Goal: Task Accomplishment & Management: Manage account settings

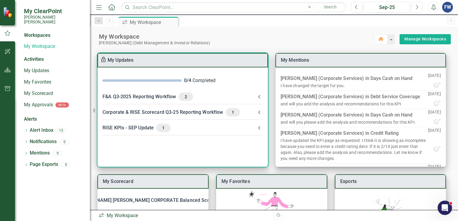
click at [148, 113] on div "Corporate & RISE Scorecard Q3-25 Reporting Workflow 1" at bounding box center [179, 112] width 153 height 8
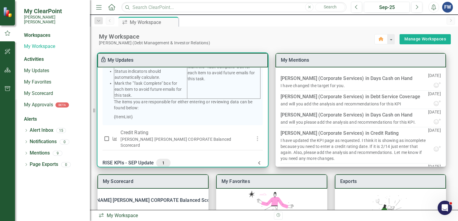
scroll to position [189, 0]
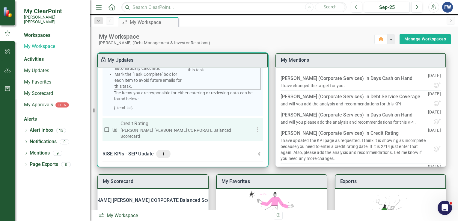
click at [135, 134] on div "[PERSON_NAME] [PERSON_NAME] CORPORATE Balanced Scorecard" at bounding box center [183, 134] width 125 height 12
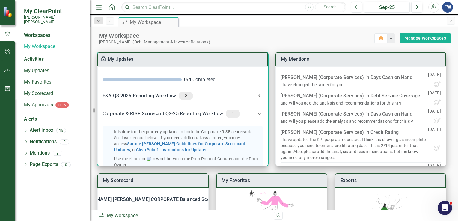
scroll to position [0, 0]
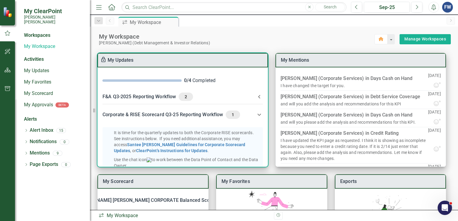
click at [231, 115] on span "1" at bounding box center [233, 114] width 10 height 5
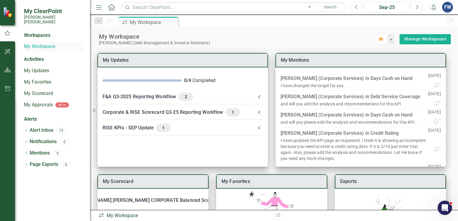
click at [38, 43] on link "My Workspace" at bounding box center [54, 46] width 60 height 7
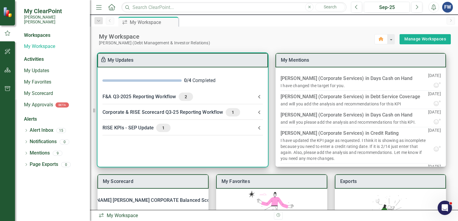
click at [204, 113] on div "Corporate & RISE Scorecard Q3-25 Reporting Workflow 1" at bounding box center [179, 112] width 153 height 8
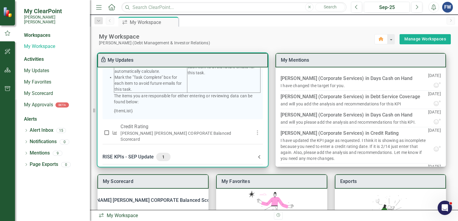
scroll to position [189, 0]
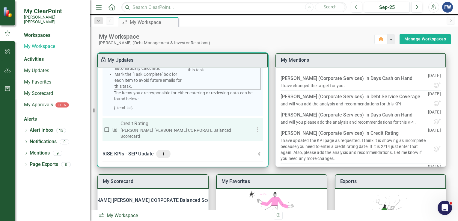
click at [106, 132] on input "checkbox" at bounding box center [107, 130] width 6 height 6
checkbox input "false"
click at [155, 137] on div "Santee Cooper CORPORATE Balanced Scorecard" at bounding box center [183, 134] width 125 height 12
click at [138, 128] on p "Credit Rating" at bounding box center [183, 123] width 125 height 7
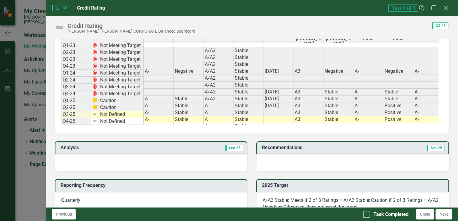
scroll to position [60, 0]
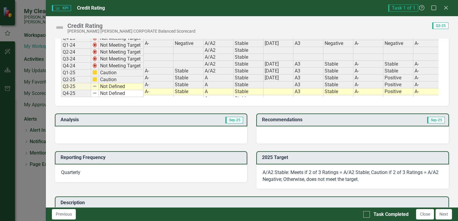
click at [97, 135] on div at bounding box center [151, 135] width 193 height 17
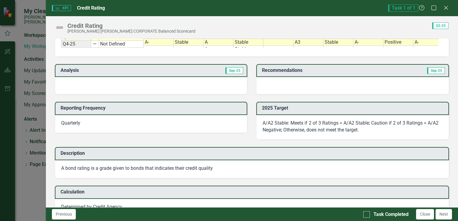
scroll to position [90, 0]
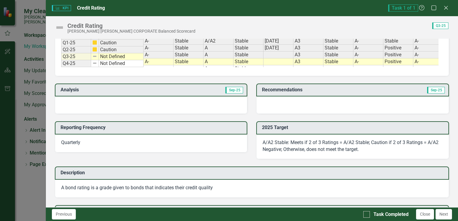
click at [83, 109] on div at bounding box center [151, 105] width 193 height 17
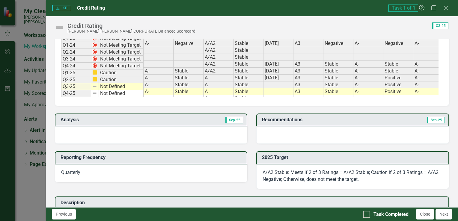
click at [65, 123] on h3 "Analysis" at bounding box center [107, 119] width 92 height 5
click at [66, 135] on div at bounding box center [151, 135] width 193 height 17
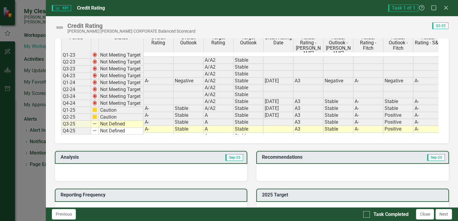
scroll to position [0, 0]
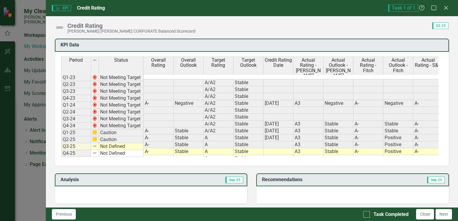
click at [114, 143] on td "Not Defined" at bounding box center [121, 146] width 45 height 7
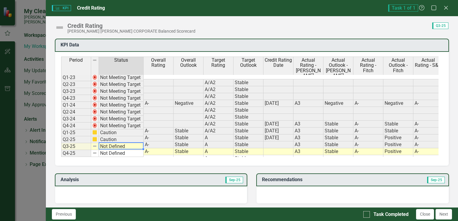
click at [113, 146] on td "Not Defined" at bounding box center [121, 146] width 45 height 7
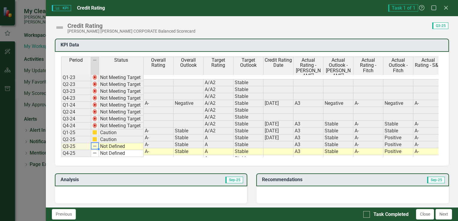
click at [96, 146] on img at bounding box center [94, 146] width 5 height 5
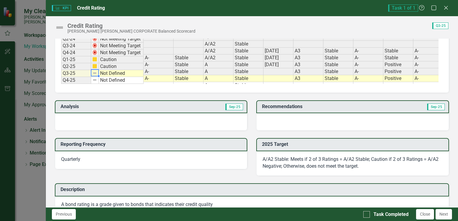
scroll to position [90, 0]
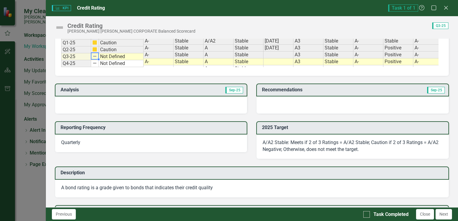
click at [142, 114] on div at bounding box center [151, 105] width 193 height 17
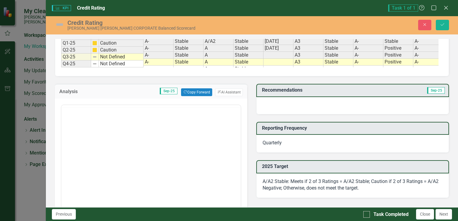
scroll to position [0, 0]
click at [219, 96] on button "ClearPoint AI AI Assistant" at bounding box center [229, 93] width 28 height 8
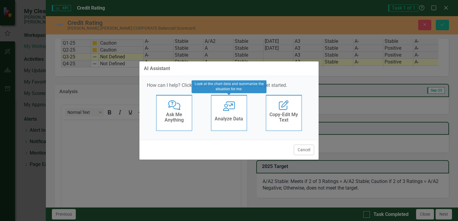
click at [227, 123] on div "Analyze Data" at bounding box center [229, 120] width 29 height 10
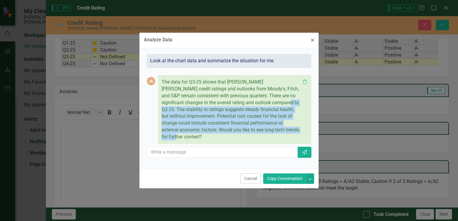
drag, startPoint x: 246, startPoint y: 107, endPoint x: 287, endPoint y: 134, distance: 49.7
click at [287, 134] on p "The data for Q3-25 shows that Santee Cooper's credit ratings and outlooks from …" at bounding box center [231, 110] width 139 height 62
click at [281, 174] on button "Copy Conversation" at bounding box center [284, 179] width 43 height 11
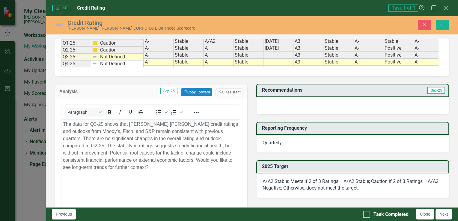
click at [127, 153] on p "The data for Q3-25 shows that Santee Cooper's credit ratings and outlooks from …" at bounding box center [151, 146] width 177 height 50
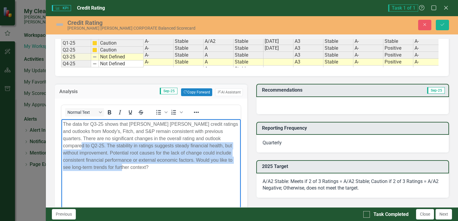
drag, startPoint x: 217, startPoint y: 139, endPoint x: 227, endPoint y: 169, distance: 32.1
click at [227, 169] on p "The data for Q3-25 shows that Santee Cooper's credit ratings and outlooks from …" at bounding box center [151, 146] width 177 height 50
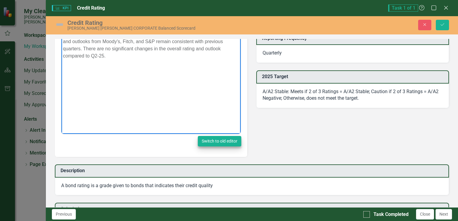
scroll to position [120, 0]
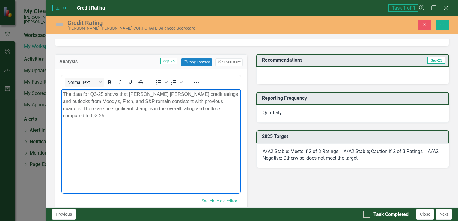
click at [218, 138] on body "The data for Q3-25 shows that Santee Cooper's credit ratings and outlooks from …" at bounding box center [151, 134] width 180 height 90
click at [287, 82] on div at bounding box center [353, 75] width 193 height 17
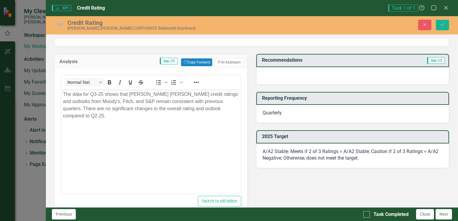
click at [287, 82] on div at bounding box center [353, 75] width 193 height 17
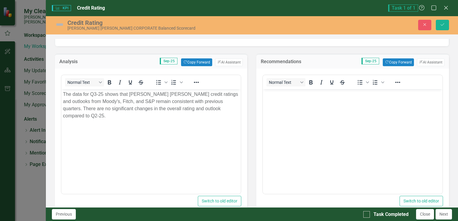
scroll to position [0, 0]
click at [284, 108] on body "Rich Text Area. Press ALT-0 for help." at bounding box center [353, 134] width 180 height 90
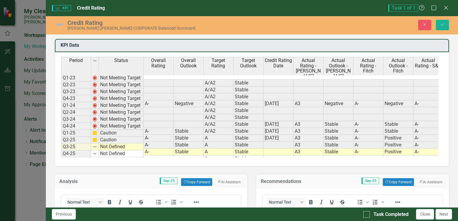
scroll to position [120, 0]
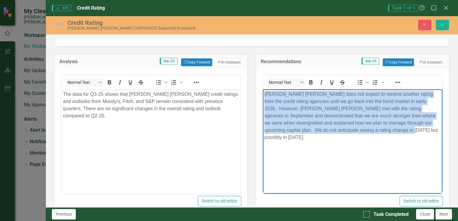
drag, startPoint x: 361, startPoint y: 131, endPoint x: 523, endPoint y: 184, distance: 170.4
click at [263, 91] on html "[PERSON_NAME] [PERSON_NAME] does not expect to receive another rating from the …" at bounding box center [353, 134] width 180 height 90
copy p "Santee Cooper does not expect to receive another rating from the credit rating …"
click at [270, 102] on p "Santee Cooper does not expect to receive another rating from the credit rating …" at bounding box center [353, 116] width 177 height 50
drag, startPoint x: 265, startPoint y: 94, endPoint x: 365, endPoint y: 130, distance: 106.4
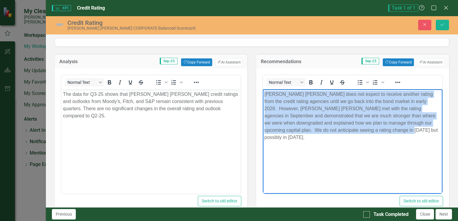
click at [365, 130] on p "Santee Cooper does not expect to receive another rating from the credit rating …" at bounding box center [353, 116] width 177 height 50
paste body "Rich Text Area. Press ALT-0 for help."
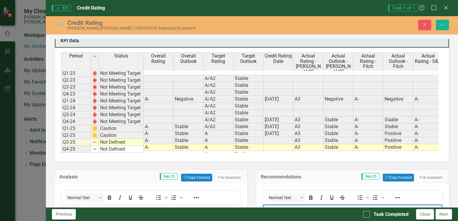
scroll to position [0, 0]
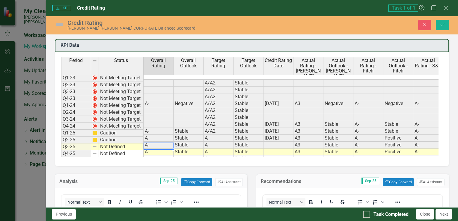
click at [171, 149] on td "A-" at bounding box center [159, 152] width 30 height 7
click at [188, 149] on td "Stable" at bounding box center [189, 152] width 30 height 7
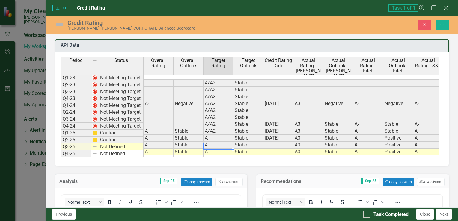
click at [210, 149] on td "A" at bounding box center [219, 152] width 30 height 7
click at [250, 149] on td "Stable" at bounding box center [249, 152] width 30 height 7
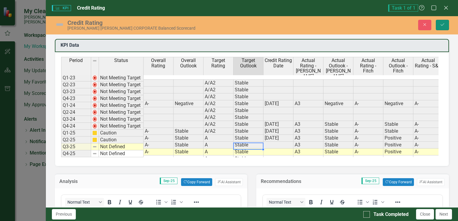
click at [443, 23] on icon "Save" at bounding box center [442, 25] width 5 height 4
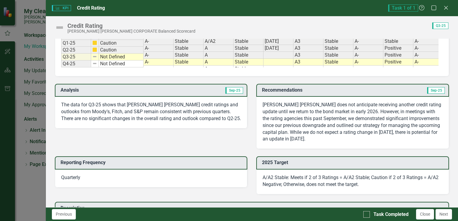
scroll to position [90, 0]
click at [62, 108] on p "The data for Q3-25 shows that Santee Cooper's credit ratings and outlooks from …" at bounding box center [151, 111] width 180 height 21
drag, startPoint x: 62, startPoint y: 107, endPoint x: 178, endPoint y: 114, distance: 116.3
click at [178, 114] on p "The data for Q3-25 shows that Santee Cooper's credit ratings and outlooks from …" at bounding box center [151, 111] width 180 height 21
drag, startPoint x: 212, startPoint y: 123, endPoint x: 131, endPoint y: 122, distance: 81.9
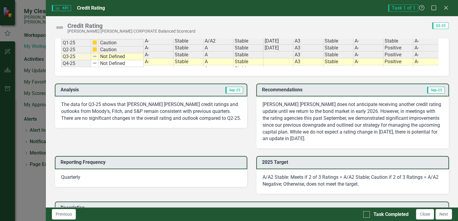
click at [131, 122] on p "The data for Q3-25 shows that Santee Cooper's credit ratings and outlooks from …" at bounding box center [151, 111] width 180 height 21
click at [445, 7] on icon "Close" at bounding box center [447, 8] width 8 height 6
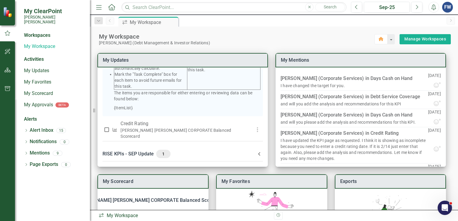
click at [33, 32] on div "Workspaces" at bounding box center [37, 35] width 26 height 7
click at [34, 32] on div "Workspaces" at bounding box center [37, 35] width 26 height 7
click at [32, 43] on link "My Workspace" at bounding box center [54, 46] width 60 height 7
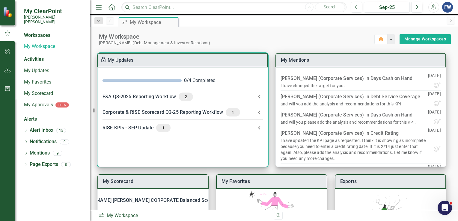
click at [160, 110] on div "Corporate & RISE Scorecard Q3-25 Reporting Workflow 1" at bounding box center [179, 112] width 153 height 8
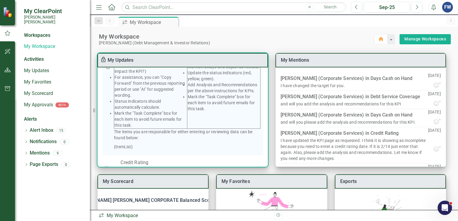
scroll to position [189, 0]
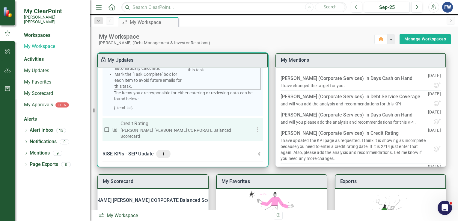
click at [128, 128] on p "Credit Rating" at bounding box center [183, 123] width 125 height 7
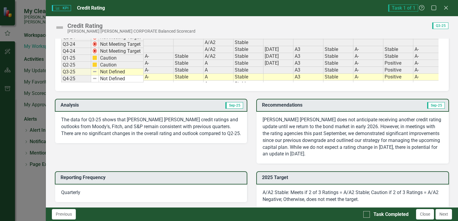
scroll to position [90, 0]
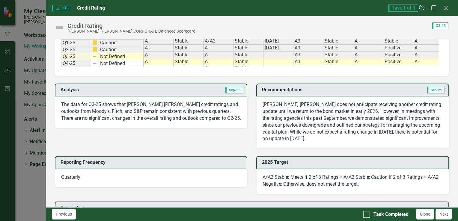
click at [67, 107] on p "The data for Q3-25 shows that [PERSON_NAME] [PERSON_NAME] credit ratings and ou…" at bounding box center [151, 111] width 180 height 21
drag, startPoint x: 62, startPoint y: 107, endPoint x: 181, endPoint y: 117, distance: 119.8
click at [170, 116] on p "The data for Q3-25 shows that [PERSON_NAME] [PERSON_NAME] credit ratings and ou…" at bounding box center [151, 111] width 180 height 21
drag, startPoint x: 216, startPoint y: 123, endPoint x: 73, endPoint y: 118, distance: 143.5
click at [73, 118] on p "The data for Q3-25 shows that [PERSON_NAME] [PERSON_NAME] credit ratings and ou…" at bounding box center [151, 111] width 180 height 21
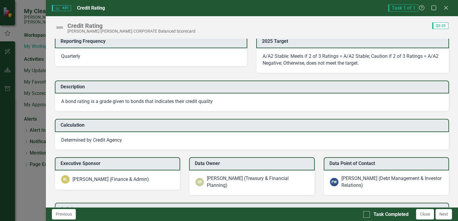
scroll to position [240, 0]
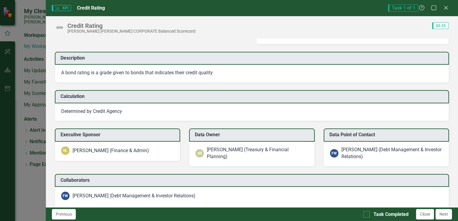
click at [369, 215] on div at bounding box center [367, 215] width 7 height 7
click at [368, 215] on input "Task Completed" at bounding box center [366, 214] width 4 height 4
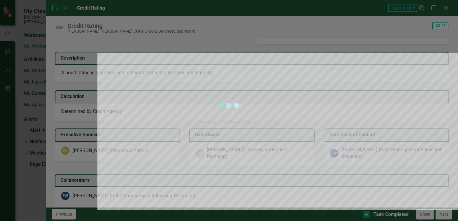
checkbox input "true"
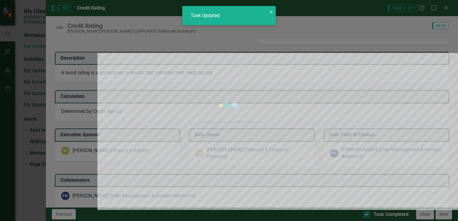
checkbox input "true"
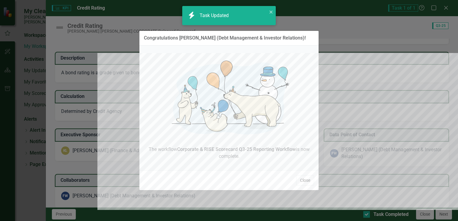
click at [305, 182] on button "Close" at bounding box center [305, 181] width 18 height 11
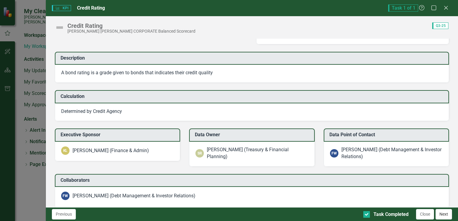
click at [444, 215] on button "Next" at bounding box center [444, 214] width 17 height 11
click at [429, 215] on button "Close" at bounding box center [425, 214] width 18 height 11
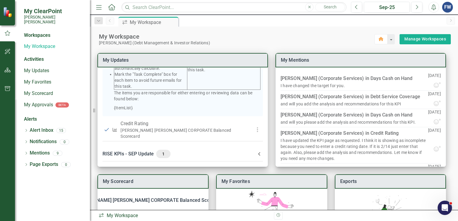
click at [32, 32] on div "Workspaces" at bounding box center [37, 35] width 26 height 7
click at [29, 43] on link "My Workspace" at bounding box center [54, 46] width 60 height 7
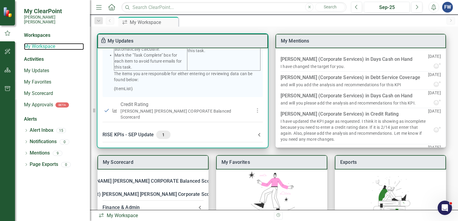
scroll to position [30, 0]
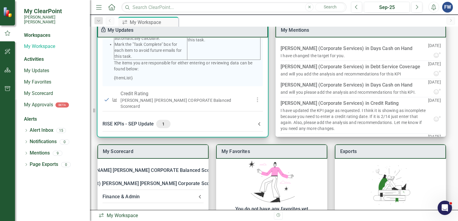
click at [114, 125] on div "RISE KPIs - SEP Update 1" at bounding box center [179, 124] width 153 height 8
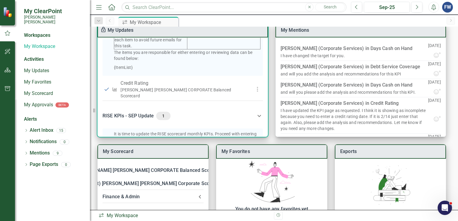
scroll to position [189, 0]
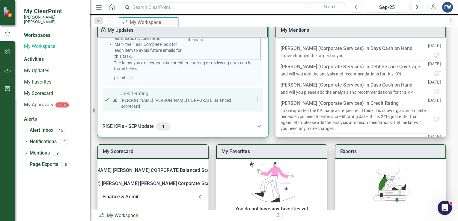
click at [139, 97] on p "Credit Rating" at bounding box center [183, 93] width 125 height 7
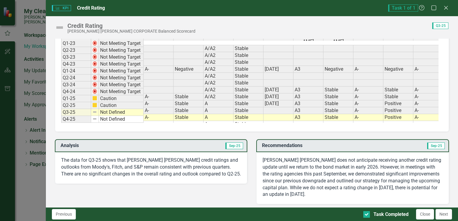
scroll to position [60, 0]
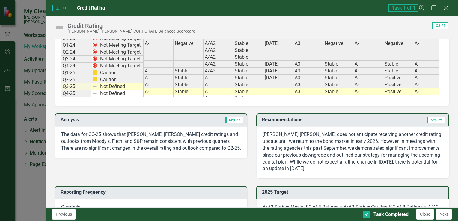
click at [71, 138] on p "The data for Q3-25 shows that Santee Cooper's credit ratings and outlooks from …" at bounding box center [151, 141] width 180 height 21
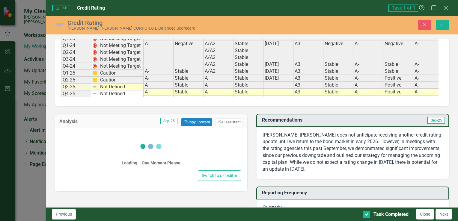
click at [71, 138] on div "Loading... One Moment Please" at bounding box center [151, 152] width 181 height 35
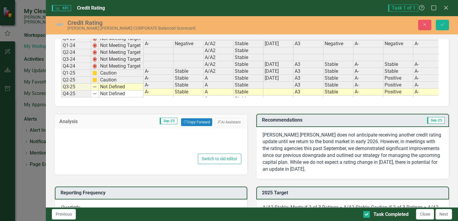
type textarea "<p>The data for Q3-25 shows that Santee Cooper's credit ratings and outlooks fr…"
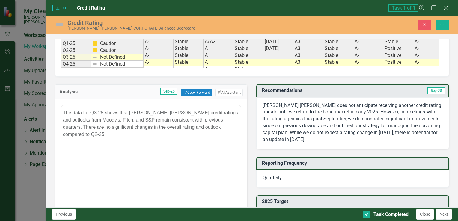
scroll to position [0, 0]
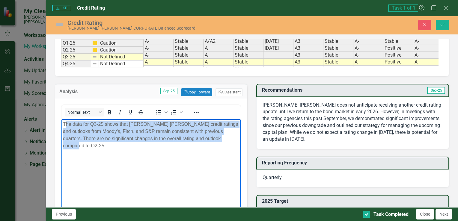
drag, startPoint x: 64, startPoint y: 124, endPoint x: 216, endPoint y: 145, distance: 152.9
click at [216, 145] on body "The data for Q3-25 shows that Santee Cooper's credit ratings and outlooks from …" at bounding box center [151, 164] width 180 height 90
copy p "he data for Q3-25 shows that Santee Cooper's credit ratings and outlooks from M…"
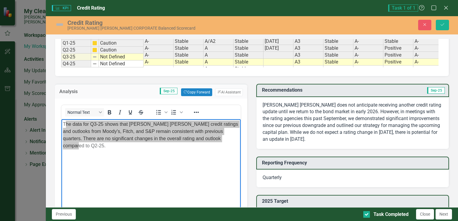
click at [310, 126] on p "Santee Cooper does not anticipate receiving another credit rating update until …" at bounding box center [353, 122] width 180 height 41
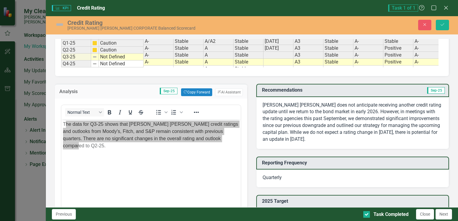
click at [310, 126] on p "Santee Cooper does not anticipate receiving another credit rating update until …" at bounding box center [353, 122] width 180 height 41
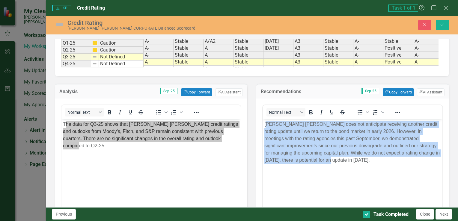
drag, startPoint x: 266, startPoint y: 124, endPoint x: 325, endPoint y: 162, distance: 70.1
click at [325, 162] on p "Santee Cooper does not anticipate receiving another credit rating update until …" at bounding box center [353, 142] width 177 height 43
copy p "antee Cooper does not anticipate receiving another credit rating update until w…"
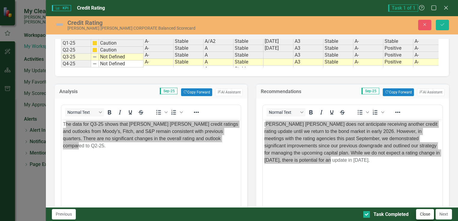
click at [426, 216] on button "Close" at bounding box center [425, 214] width 18 height 11
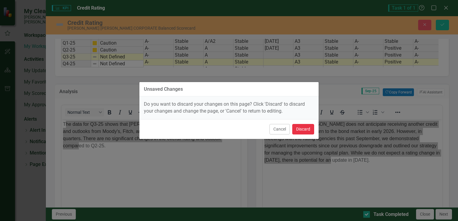
click at [305, 131] on button "Discard" at bounding box center [304, 129] width 22 height 11
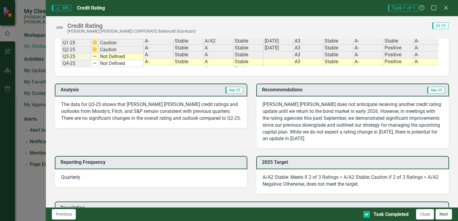
click at [439, 218] on button "Next" at bounding box center [444, 214] width 17 height 11
click at [442, 214] on button "Next" at bounding box center [444, 214] width 17 height 11
click at [428, 215] on button "Close" at bounding box center [425, 214] width 18 height 11
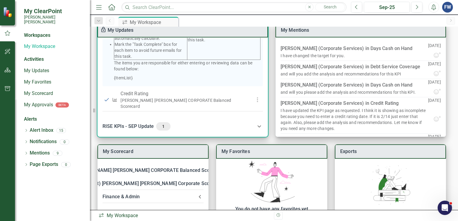
click at [119, 127] on div "RISE KPIs - SEP Update 1" at bounding box center [179, 126] width 153 height 8
click at [119, 127] on div "RISE KPIs - SEP Update 1" at bounding box center [179, 124] width 153 height 8
click at [119, 127] on div "RISE KPIs - SEP Update 1" at bounding box center [179, 126] width 153 height 8
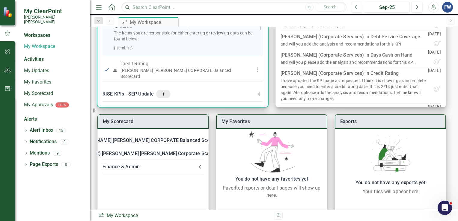
click at [161, 95] on span "1" at bounding box center [164, 94] width 10 height 5
click at [167, 98] on span "1" at bounding box center [164, 96] width 10 height 5
click at [167, 98] on div "1" at bounding box center [163, 94] width 14 height 8
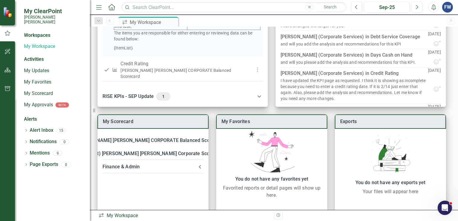
click at [29, 32] on div "Workspaces" at bounding box center [37, 35] width 26 height 7
click at [31, 43] on link "My Workspace" at bounding box center [54, 46] width 60 height 7
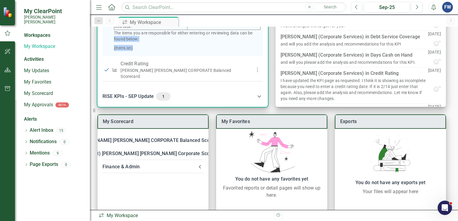
drag, startPoint x: 266, startPoint y: 54, endPoint x: 268, endPoint y: 38, distance: 15.7
click at [268, 38] on div "1 / 4 Completed F&A Q3-2025 Reporting Workflow 2 It is time to update the F&A D…" at bounding box center [183, 58] width 171 height 100
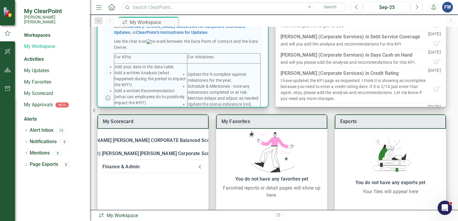
scroll to position [35, 0]
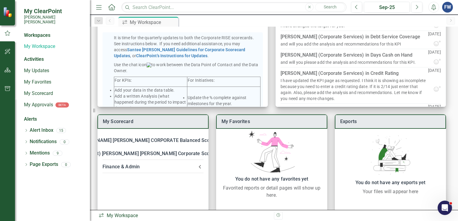
click at [274, 16] on div "Dropdown Search icon.workspace My Workspace Pin Previous icon.workspace My Work…" at bounding box center [274, 21] width 368 height 12
click at [149, 20] on div "My Workspace" at bounding box center [150, 23] width 40 height 8
click at [149, 21] on div "My Workspace" at bounding box center [150, 23] width 40 height 8
click at [40, 32] on div "Workspaces" at bounding box center [37, 35] width 26 height 7
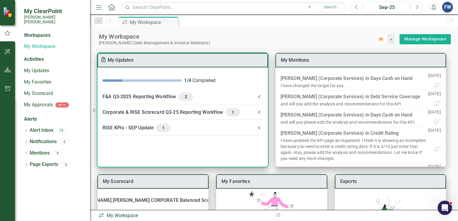
click at [132, 129] on div "RISE KPIs - SEP Update 1" at bounding box center [179, 128] width 153 height 8
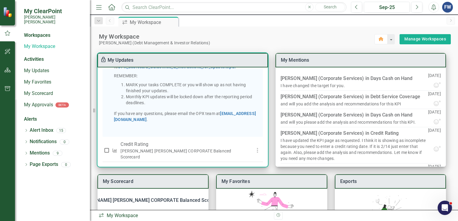
scroll to position [157, 0]
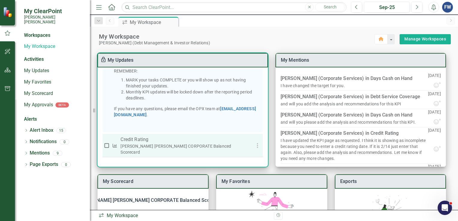
click at [128, 143] on p "Credit Rating" at bounding box center [183, 139] width 125 height 7
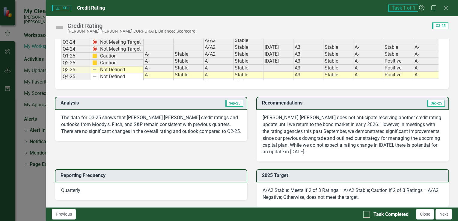
scroll to position [120, 0]
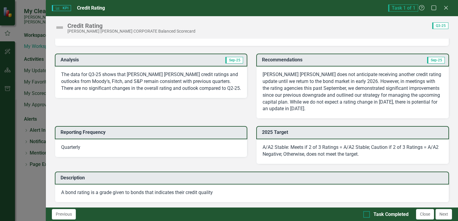
click at [367, 213] on input "Task Completed" at bounding box center [366, 214] width 4 height 4
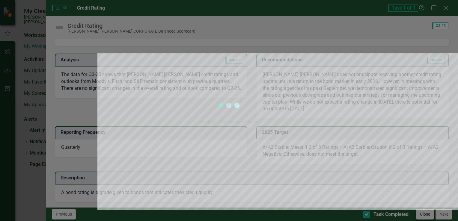
checkbox input "true"
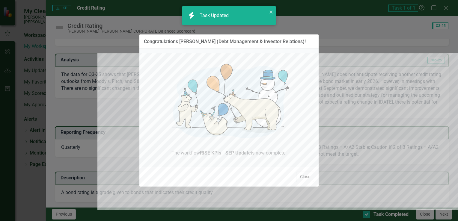
click at [302, 175] on button "Close" at bounding box center [305, 177] width 18 height 11
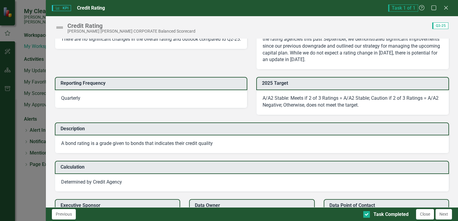
scroll to position [180, 0]
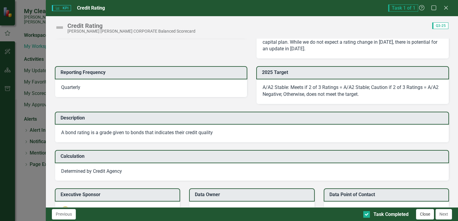
click at [429, 215] on button "Close" at bounding box center [425, 214] width 18 height 11
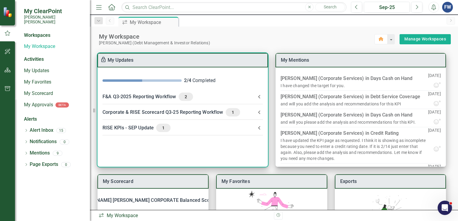
click at [182, 96] on span "2" at bounding box center [186, 96] width 10 height 5
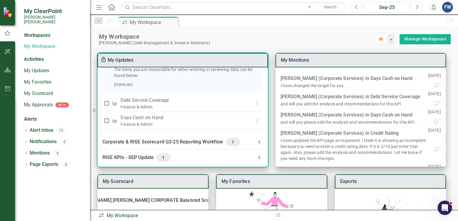
scroll to position [170, 0]
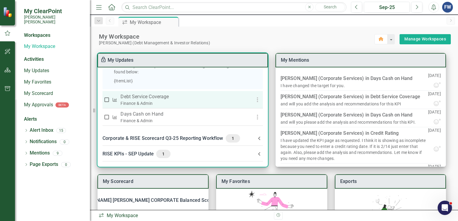
click at [135, 96] on p "Debt Service Coverage" at bounding box center [181, 96] width 120 height 7
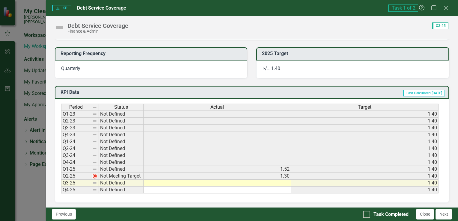
scroll to position [210, 0]
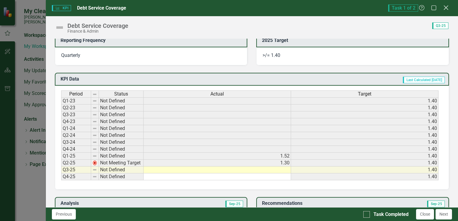
click at [446, 7] on icon "Close" at bounding box center [447, 8] width 8 height 6
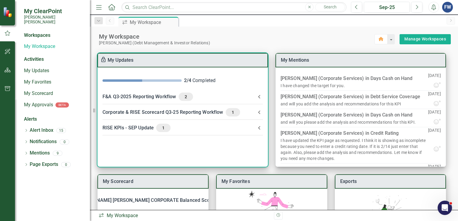
click at [156, 98] on div "F&A Q3-2025 Reporting Workflow 2" at bounding box center [179, 97] width 153 height 8
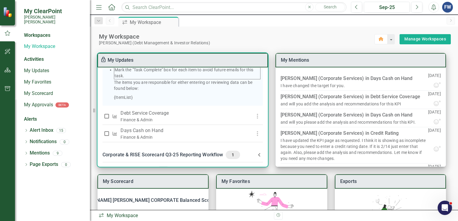
scroll to position [150, 0]
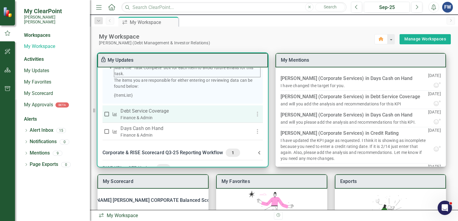
click at [142, 115] on p "Debt Service Coverage" at bounding box center [181, 111] width 120 height 7
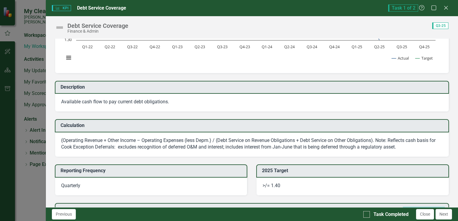
scroll to position [90, 0]
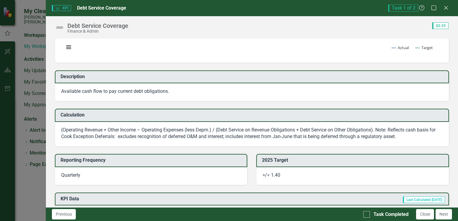
click at [441, 27] on span "Q3-25" at bounding box center [441, 26] width 16 height 7
click at [440, 26] on span "Q3-25" at bounding box center [441, 26] width 16 height 7
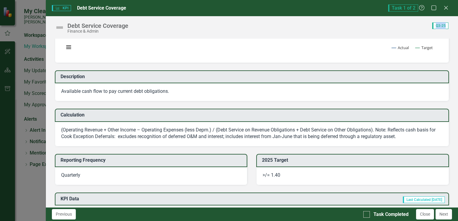
click at [440, 26] on span "Q3-25" at bounding box center [441, 26] width 16 height 7
click at [439, 26] on span "Q3-25" at bounding box center [441, 26] width 16 height 7
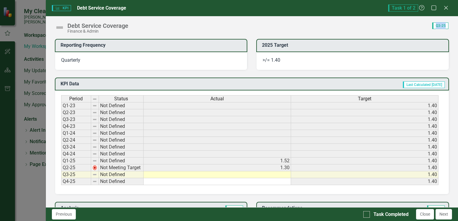
scroll to position [240, 0]
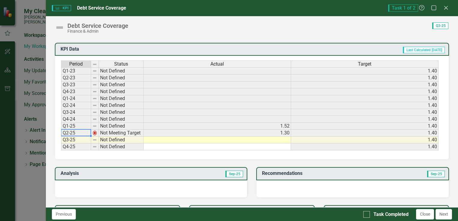
click at [71, 133] on td "Q2-25" at bounding box center [76, 133] width 30 height 7
click at [122, 130] on td "Not Meeting Target" at bounding box center [121, 133] width 45 height 7
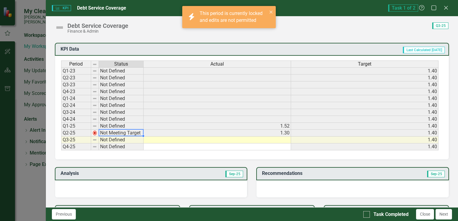
click at [121, 130] on td "Not Meeting Target" at bounding box center [121, 133] width 45 height 7
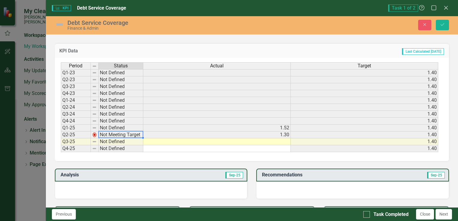
click at [77, 134] on td "Q2-25" at bounding box center [76, 135] width 30 height 7
click at [106, 132] on td "Not Meeting Target" at bounding box center [121, 135] width 45 height 7
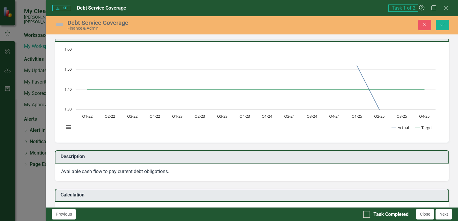
scroll to position [0, 0]
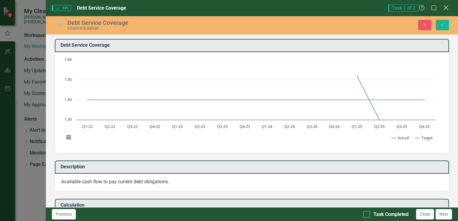
click at [443, 8] on icon "Close" at bounding box center [447, 8] width 8 height 6
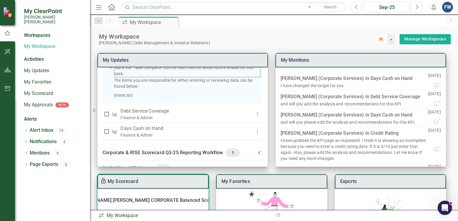
click at [169, 205] on Scorecard-header "Santee Cooper CORPORATE Balanced Scorecard" at bounding box center [153, 200] width 111 height 13
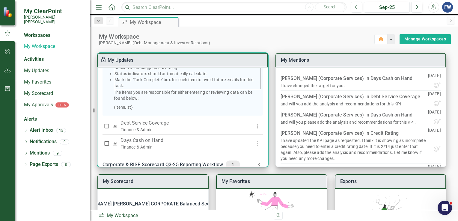
scroll to position [150, 0]
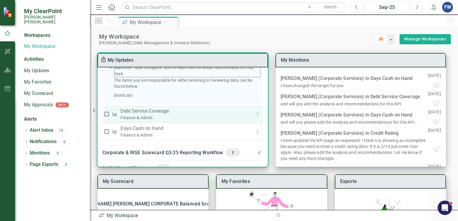
click at [155, 115] on p "Debt Service Coverage" at bounding box center [181, 111] width 120 height 7
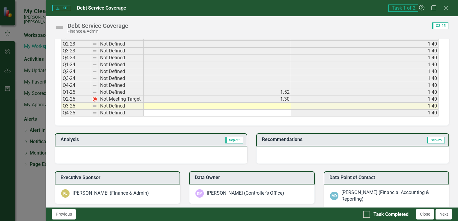
scroll to position [274, 0]
click at [108, 149] on div at bounding box center [151, 155] width 193 height 17
click at [107, 151] on div at bounding box center [151, 155] width 193 height 17
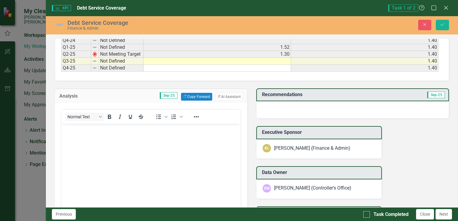
scroll to position [334, 0]
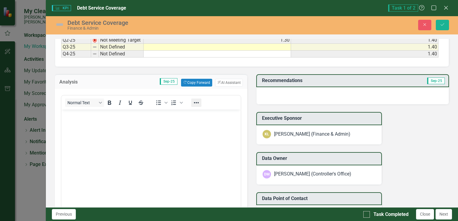
click at [199, 103] on icon "Reveal or hide additional toolbar items" at bounding box center [196, 102] width 7 height 7
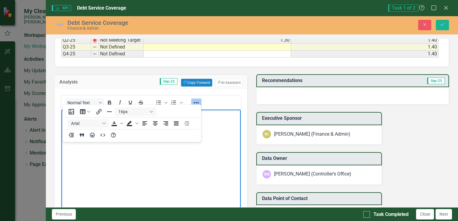
click at [112, 175] on body "Rich Text Area. Press ALT-0 for help." at bounding box center [151, 155] width 180 height 90
click at [224, 141] on body "Rich Text Area. Press ALT-0 for help." at bounding box center [151, 155] width 180 height 90
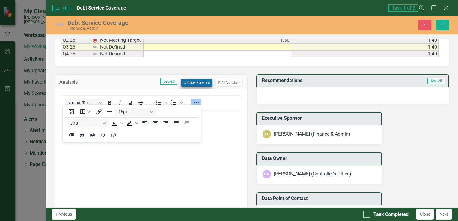
click at [190, 80] on button "Copy Forward Copy Forward" at bounding box center [196, 83] width 31 height 8
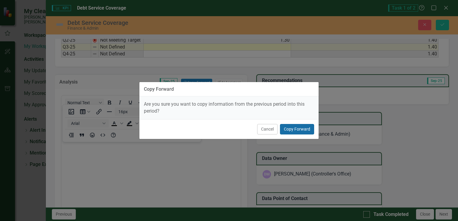
click at [291, 129] on button "Copy Forward" at bounding box center [297, 129] width 34 height 11
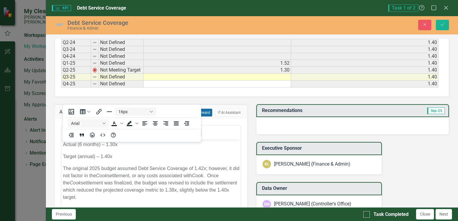
scroll to position [274, 0]
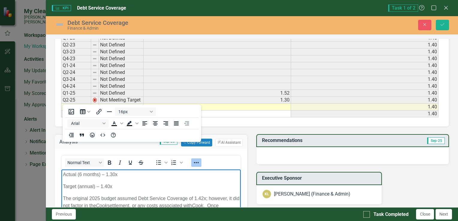
click at [185, 182] on body "Actual (6 months) – 1.30x Target (annual) – 1.40x The original 2025 budget assu…" at bounding box center [151, 217] width 180 height 94
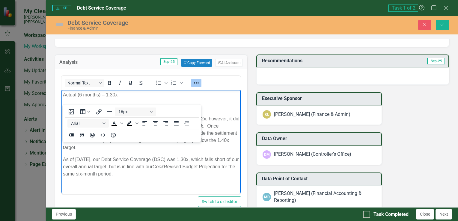
scroll to position [364, 0]
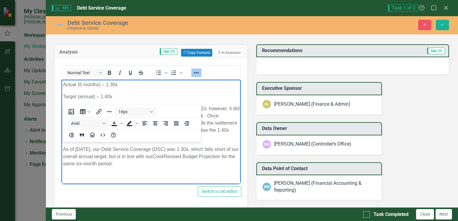
drag, startPoint x: 138, startPoint y: 168, endPoint x: 125, endPoint y: 141, distance: 30.2
click at [61, 80] on html "Actual (6 months) – 1.30x Target (annual) – 1.40x The original 2025 budget assu…" at bounding box center [151, 127] width 180 height 94
copy body "Actual (6 months) – 1.30x Target (annual) – 1.40x The original 2025 budget assu…"
drag, startPoint x: 133, startPoint y: 105, endPoint x: 188, endPoint y: 183, distance: 96.0
click at [191, 183] on div "Normal Text To open the popup, press Shift+Enter To open the popup, press Shift…" at bounding box center [151, 131] width 181 height 134
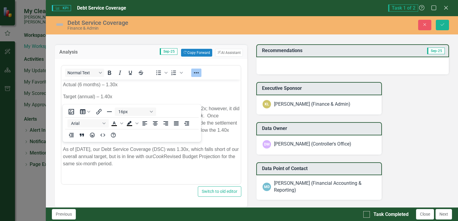
click at [173, 174] on html "Actual (6 months) – 1.30x Target (annual) – 1.40x The original 2025 budget assu…" at bounding box center [151, 127] width 180 height 94
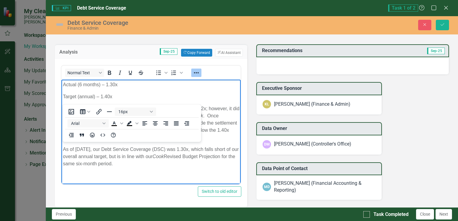
drag, startPoint x: 143, startPoint y: 169, endPoint x: 126, endPoint y: 156, distance: 20.8
click at [65, 80] on html "Actual (6 months) – 1.30x Target (annual) – 1.40x The original 2025 budget assu…" at bounding box center [151, 127] width 180 height 94
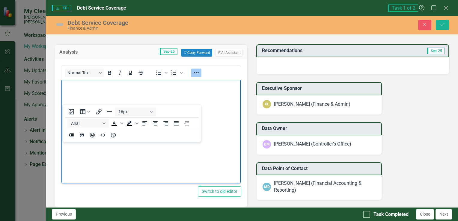
click at [272, 59] on div at bounding box center [353, 65] width 193 height 17
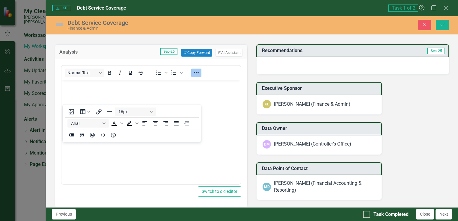
click at [272, 59] on div at bounding box center [353, 65] width 193 height 17
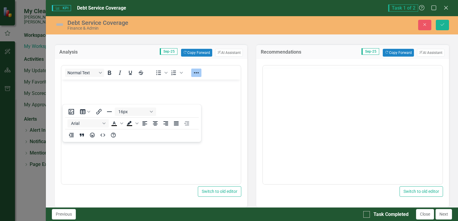
scroll to position [0, 0]
click at [392, 52] on button "Copy Forward Copy Forward" at bounding box center [398, 53] width 31 height 8
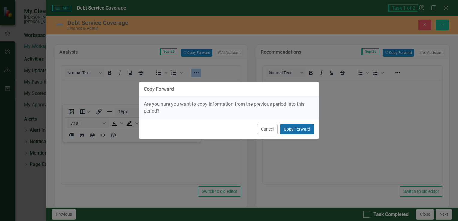
click at [299, 131] on button "Copy Forward" at bounding box center [297, 129] width 34 height 11
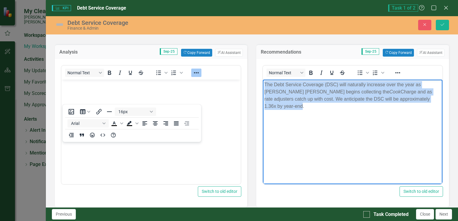
drag, startPoint x: 410, startPoint y: 101, endPoint x: 522, endPoint y: 158, distance: 125.3
click at [263, 80] on html "The Debt Service Coverage (DSC) will naturally increase over the year as Santee…" at bounding box center [353, 125] width 180 height 90
copy p "The Debt Service Coverage (DSC) will naturally increase over the year as Santee…"
click at [334, 127] on body "The Debt Service Coverage (DSC) will naturally increase over the year as Santee…" at bounding box center [353, 125] width 180 height 90
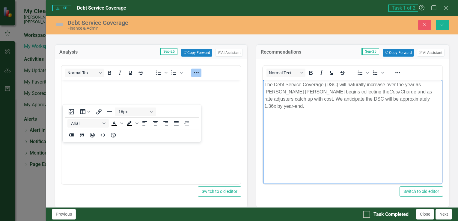
click at [326, 197] on div "Normal Text To open the popup, press Shift+Enter To open the popup, press Shift…" at bounding box center [353, 133] width 193 height 149
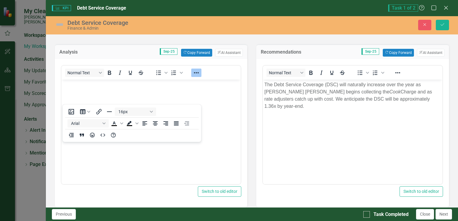
click at [326, 197] on div "Normal Text To open the popup, press Shift+Enter To open the popup, press Shift…" at bounding box center [353, 133] width 193 height 149
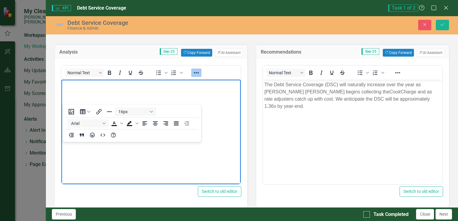
click at [223, 155] on body "Rich Text Area. Press ALT-0 for help." at bounding box center [151, 125] width 180 height 90
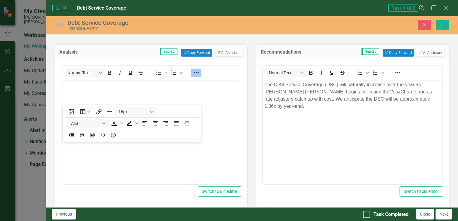
click at [96, 188] on div "Switch to old editor" at bounding box center [151, 192] width 181 height 11
click at [221, 125] on body "Rich Text Area. Press ALT-0 for help." at bounding box center [151, 125] width 180 height 90
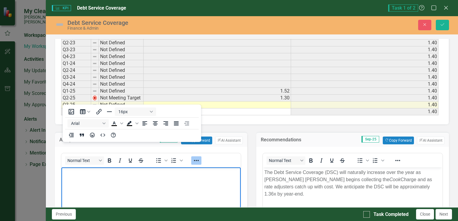
scroll to position [304, 0]
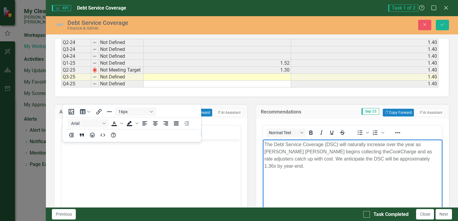
click at [274, 176] on body "The Debt Service Coverage (DSC) will naturally increase over the year as Santee…" at bounding box center [353, 185] width 180 height 90
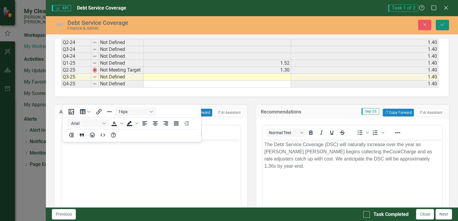
click at [442, 25] on icon "Save" at bounding box center [442, 25] width 5 height 4
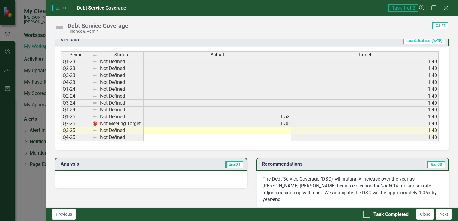
scroll to position [240, 0]
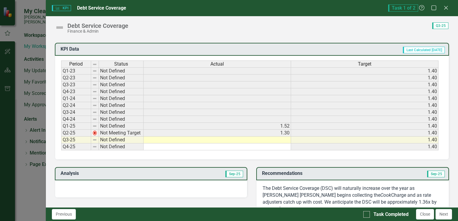
click at [91, 184] on div at bounding box center [151, 189] width 193 height 17
click at [113, 187] on div at bounding box center [151, 189] width 193 height 17
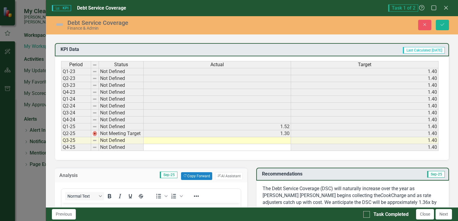
scroll to position [0, 0]
click at [188, 174] on button "Copy Forward Copy Forward" at bounding box center [196, 177] width 31 height 8
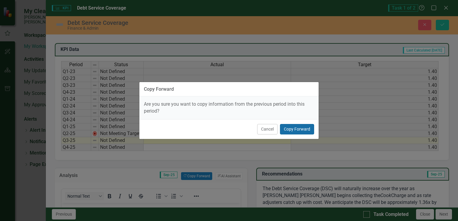
click at [291, 129] on button "Copy Forward" at bounding box center [297, 129] width 34 height 11
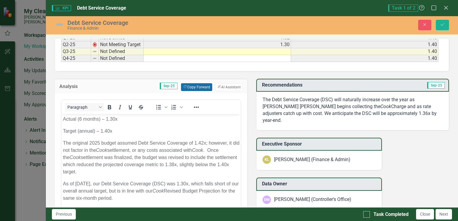
scroll to position [330, 0]
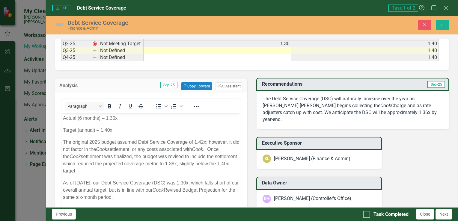
click at [113, 133] on p "Target (annual) – 1.40x" at bounding box center [151, 130] width 177 height 7
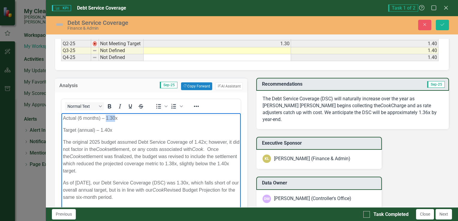
drag, startPoint x: 106, startPoint y: 120, endPoint x: 115, endPoint y: 121, distance: 8.8
click at [115, 121] on p "Actual (6 months) – 1.30x" at bounding box center [151, 118] width 177 height 7
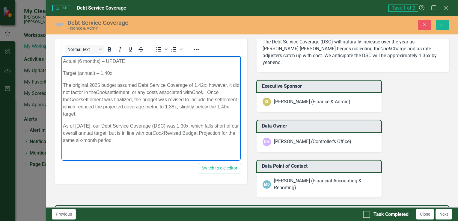
scroll to position [390, 0]
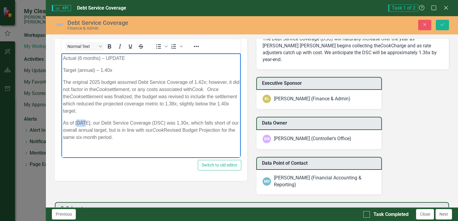
drag, startPoint x: 77, startPoint y: 123, endPoint x: 85, endPoint y: 125, distance: 8.8
click at [85, 125] on p "As of June 2025, our Debt Service Coverage (DSC) was 1.30x, which falls short o…" at bounding box center [151, 130] width 177 height 22
drag, startPoint x: 198, startPoint y: 122, endPoint x: 206, endPoint y: 123, distance: 7.6
click at [206, 123] on p "As of September 2025, our Debt Service Coverage (DSC) was 1.30x, which falls sh…" at bounding box center [151, 130] width 177 height 22
click at [157, 137] on p "As of September 2025, our Debt Service Coverage (DSC) was UPDATEx, which falls …" at bounding box center [151, 130] width 177 height 22
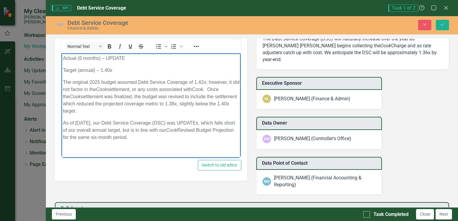
scroll to position [360, 0]
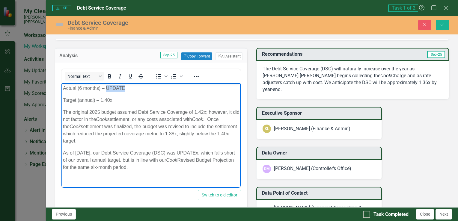
drag, startPoint x: 106, startPoint y: 90, endPoint x: 123, endPoint y: 90, distance: 16.8
click at [123, 90] on p "Actual (6 months) – UPDATE" at bounding box center [151, 88] width 177 height 7
click at [182, 75] on icon "Numbered list" at bounding box center [181, 76] width 3 height 3
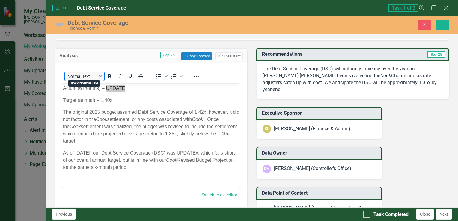
click at [101, 74] on button "Normal Text" at bounding box center [84, 76] width 39 height 8
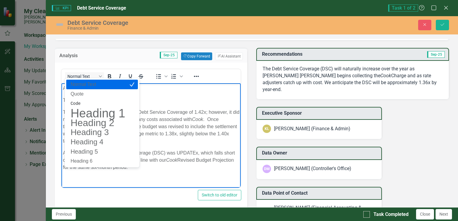
click at [177, 92] on body "Actual (6 months) – UPDATE Target (annual) – 1.40x The original 2025 budget ass…" at bounding box center [151, 130] width 180 height 94
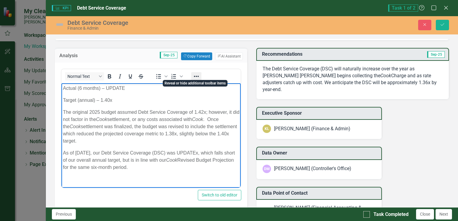
click at [196, 77] on icon "Reveal or hide additional toolbar items" at bounding box center [196, 76] width 7 height 7
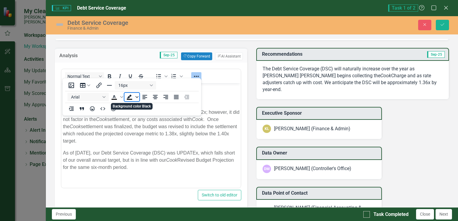
click at [136, 98] on icon "Background color Black" at bounding box center [137, 97] width 3 height 3
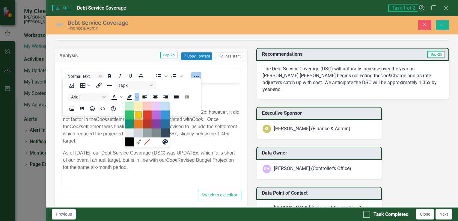
click at [137, 113] on div "Yellow" at bounding box center [138, 115] width 7 height 7
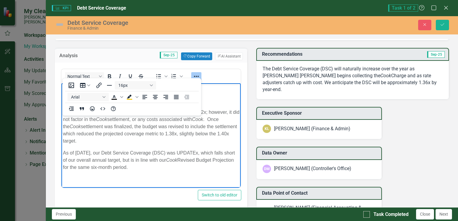
click at [206, 97] on p "Target (annual) – 1.40x ﻿" at bounding box center [151, 100] width 177 height 7
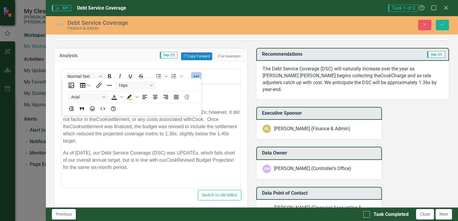
click at [213, 76] on div "Normal Text To open the popup, press Shift+Enter To open the popup, press Shift…" at bounding box center [152, 77] width 180 height 12
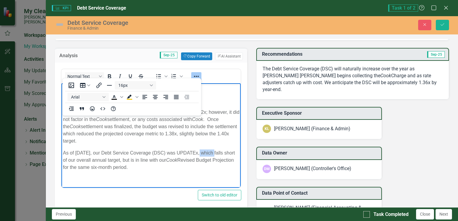
drag, startPoint x: 208, startPoint y: 151, endPoint x: 218, endPoint y: 151, distance: 9.6
click at [218, 151] on p "As of September 2025, our Debt Service Coverage (DSC) was UPDATEx, which falls …" at bounding box center [151, 160] width 177 height 22
click at [132, 97] on icon "Background color Yellow" at bounding box center [129, 97] width 7 height 7
click at [221, 90] on p "Actual (6 months) – UPDATE" at bounding box center [151, 88] width 177 height 7
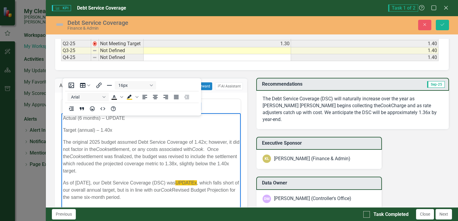
scroll to position [300, 0]
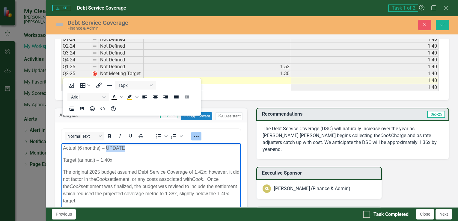
drag, startPoint x: 106, startPoint y: 146, endPoint x: 123, endPoint y: 147, distance: 16.8
click at [123, 147] on p "Actual (6 months) – UPDATE" at bounding box center [151, 148] width 177 height 7
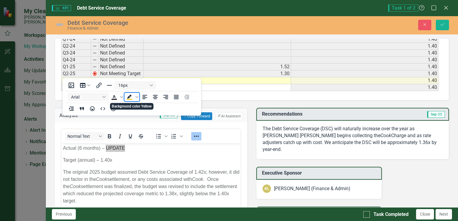
click at [128, 99] on icon "Background color Yellow" at bounding box center [129, 97] width 7 height 7
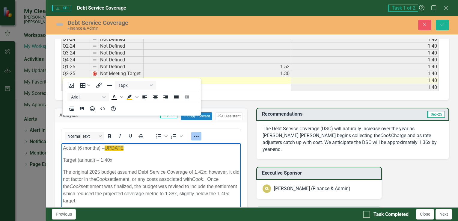
click at [143, 157] on p "Target (annual) – 1.40x" at bounding box center [151, 160] width 177 height 7
click at [443, 26] on icon "Save" at bounding box center [442, 25] width 5 height 4
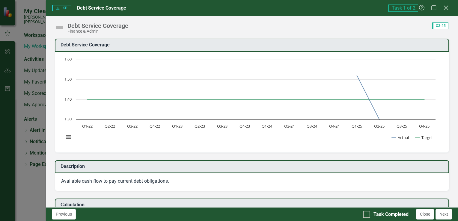
click at [447, 7] on icon at bounding box center [446, 7] width 5 height 5
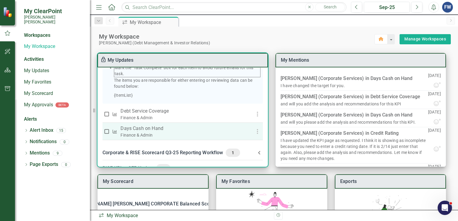
click at [138, 132] on p "Days Cash on Hand" at bounding box center [181, 128] width 120 height 7
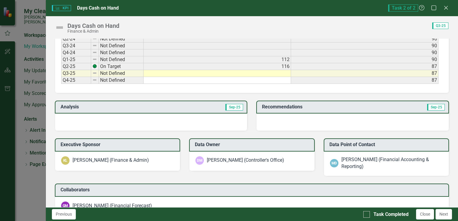
click at [179, 124] on div at bounding box center [151, 122] width 193 height 17
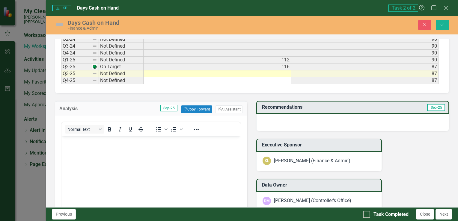
scroll to position [0, 0]
click at [196, 106] on button "Copy Forward Copy Forward" at bounding box center [196, 110] width 31 height 8
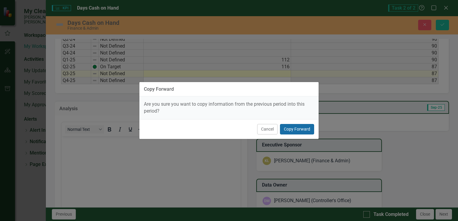
click at [292, 125] on button "Copy Forward" at bounding box center [297, 129] width 34 height 11
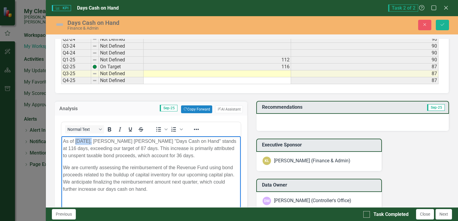
drag, startPoint x: 75, startPoint y: 140, endPoint x: 92, endPoint y: 141, distance: 17.1
click at [92, 141] on p "As of June 30, 2025, Santee Cooper's "Days Cash on Hand" stands at 116 days, ex…" at bounding box center [151, 149] width 177 height 22
drag, startPoint x: 227, startPoint y: 141, endPoint x: 234, endPoint y: 141, distance: 6.9
click at [234, 141] on p "As of September 30, 2025, Santee Cooper's "Days Cash on Hand" stands at 116 day…" at bounding box center [151, 149] width 177 height 22
drag, startPoint x: 227, startPoint y: 142, endPoint x: 235, endPoint y: 142, distance: 7.5
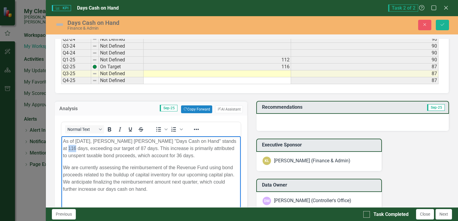
click at [235, 142] on p "As of September 30, 2025, Santee Cooper's "Days Cash on Hand" stands at 116 day…" at bounding box center [151, 149] width 177 height 22
click at [194, 127] on icon "Reveal or hide additional toolbar items" at bounding box center [196, 129] width 7 height 7
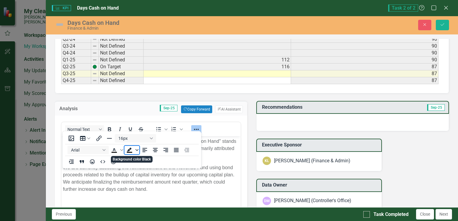
click at [137, 150] on icon "Background color Black" at bounding box center [137, 150] width 3 height 3
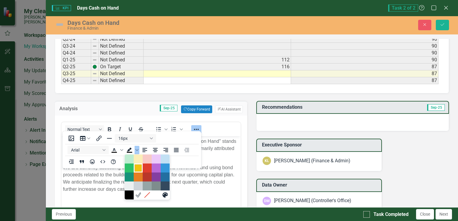
click at [137, 168] on div "Yellow" at bounding box center [138, 168] width 7 height 7
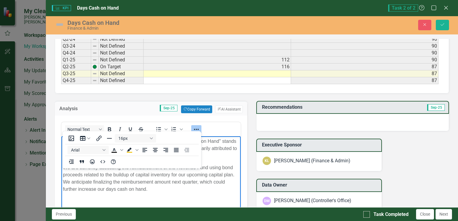
click at [75, 146] on span "116" at bounding box center [71, 148] width 8 height 5
drag, startPoint x: 227, startPoint y: 142, endPoint x: 235, endPoint y: 142, distance: 7.8
click at [235, 142] on p "As of September 30, 2025, Santee Cooper's "Days Cash on Hand" stands at 116 day…" at bounding box center [151, 149] width 177 height 22
click at [224, 149] on p "As of September 30, 2025, Santee Cooper's "Days Cash on Hand" stands at X days,…" at bounding box center [151, 149] width 177 height 22
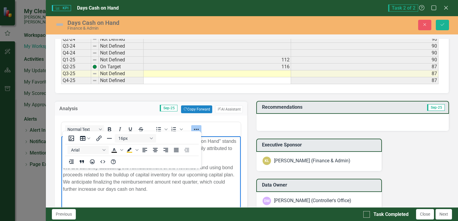
click at [219, 159] on p "As of September 30, 2025, Santee Cooper's "Days Cash on Hand" stands at X days,…" at bounding box center [151, 149] width 177 height 22
click at [213, 162] on body "As of September 30, 2025, Santee Cooper's "Days Cash on Hand" stands at X days,…" at bounding box center [151, 181] width 180 height 90
drag, startPoint x: 216, startPoint y: 124, endPoint x: 213, endPoint y: 127, distance: 3.6
click at [216, 126] on div "Normal Text To open the popup, press Shift+Enter To open the popup, press Shift…" at bounding box center [152, 130] width 180 height 12
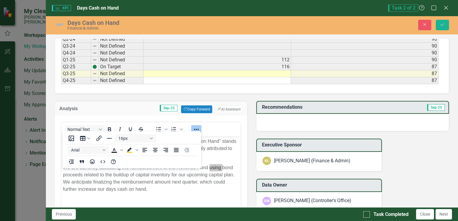
click at [208, 127] on div "Normal Text To open the popup, press Shift+Enter To open the popup, press Shift…" at bounding box center [152, 130] width 180 height 12
click at [168, 120] on div "Normal Text To open the popup, press Shift+Enter To open the popup, press Shift…" at bounding box center [151, 181] width 181 height 122
click at [200, 129] on button "Reveal or hide additional toolbar items" at bounding box center [196, 129] width 10 height 8
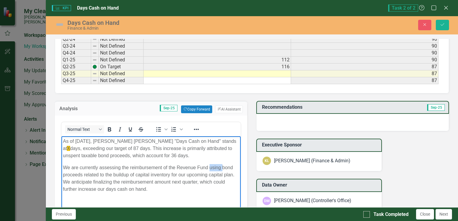
drag, startPoint x: 64, startPoint y: 149, endPoint x: 195, endPoint y: 157, distance: 131.4
click at [195, 157] on p "As of September 30, 2025, Santee Cooper's "Days Cash on Hand" stands at X days,…" at bounding box center [151, 149] width 177 height 22
click at [197, 128] on icon "Reveal or hide additional toolbar items" at bounding box center [196, 129] width 7 height 7
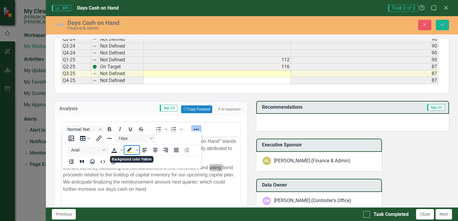
click at [130, 153] on icon "Background color Yellow" at bounding box center [129, 150] width 7 height 7
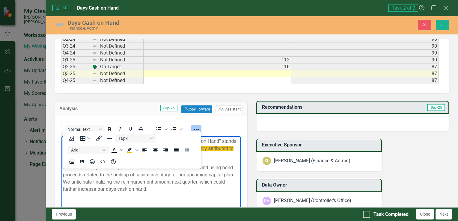
click at [198, 127] on icon "Reveal or hide additional toolbar items" at bounding box center [196, 129] width 7 height 7
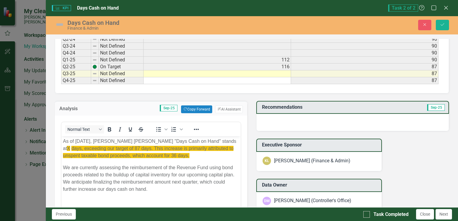
click at [155, 187] on p "We are currently assessing the reimbursement of the Revenue Fund using bond pro…" at bounding box center [151, 178] width 177 height 29
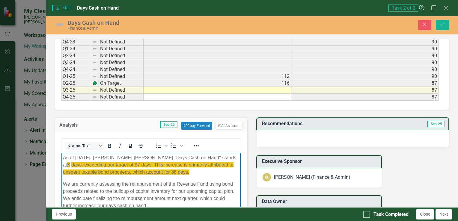
scroll to position [270, 0]
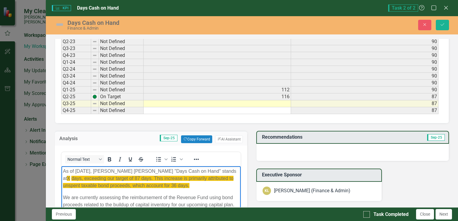
click at [273, 150] on div at bounding box center [353, 152] width 193 height 17
click at [274, 149] on div at bounding box center [353, 152] width 193 height 17
click at [273, 149] on div at bounding box center [353, 152] width 193 height 17
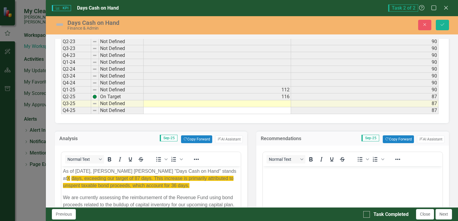
click at [273, 150] on div "Normal Text To open the popup, press Shift+Enter To open the popup, press Shift…" at bounding box center [353, 211] width 181 height 122
click at [392, 138] on button "Copy Forward Copy Forward" at bounding box center [398, 140] width 31 height 8
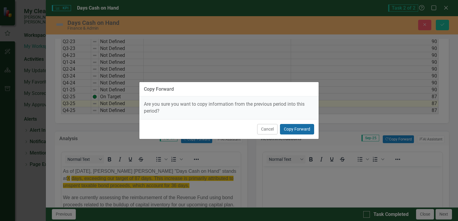
click at [296, 130] on button "Copy Forward" at bounding box center [297, 129] width 34 height 11
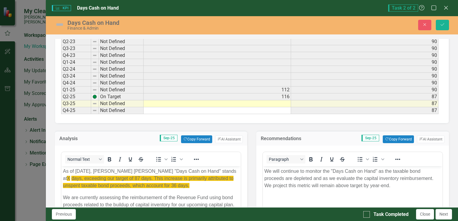
click at [287, 196] on body "We will continue to monitor the "Days Cash on Hand" as the taxable bond proceed…" at bounding box center [353, 211] width 180 height 90
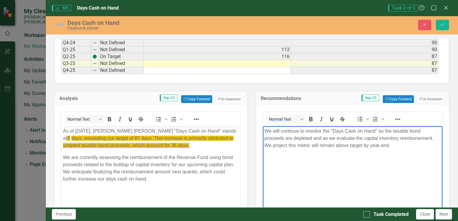
scroll to position [300, 0]
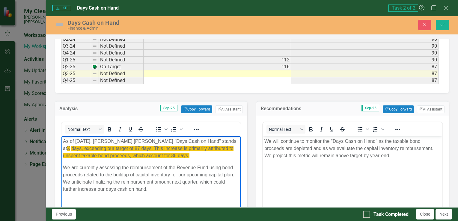
click at [211, 155] on p "As of September 30, 2025, Santee Cooper's "Days Cash on Hand" stands at X days,…" at bounding box center [151, 149] width 177 height 22
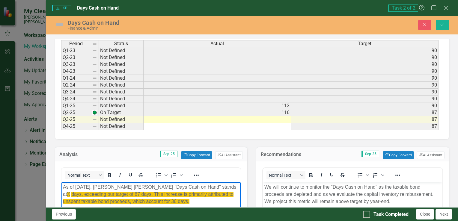
scroll to position [240, 0]
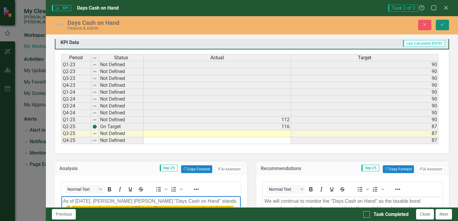
click at [439, 22] on button "Save" at bounding box center [442, 25] width 13 height 11
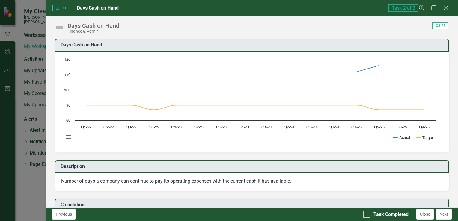
click at [445, 8] on icon "Close" at bounding box center [447, 8] width 8 height 6
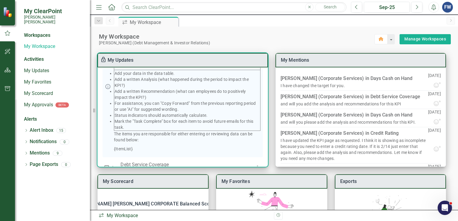
scroll to position [90, 0]
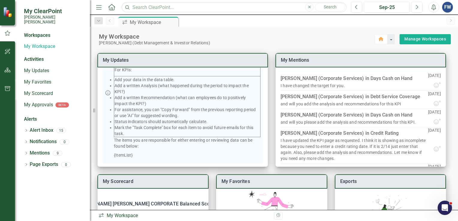
click at [31, 32] on div "Workspaces" at bounding box center [37, 35] width 26 height 7
click at [32, 43] on link "My Workspace" at bounding box center [54, 46] width 60 height 7
